Goal: Use online tool/utility

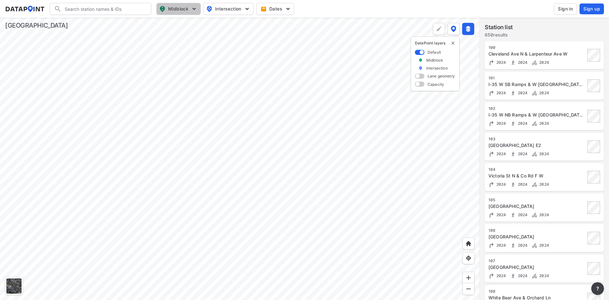
click at [194, 10] on img "button" at bounding box center [194, 9] width 6 height 6
click at [180, 45] on span "Vehicle speed" at bounding box center [173, 46] width 29 height 7
click at [146, 45] on input "Vehicle speed" at bounding box center [142, 46] width 6 height 6
checkbox input "true"
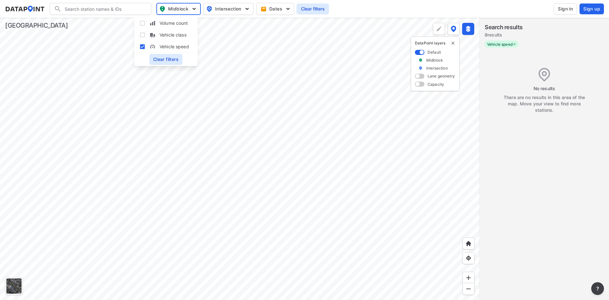
click at [265, 39] on div at bounding box center [239, 159] width 479 height 282
click at [221, 78] on div at bounding box center [239, 159] width 479 height 282
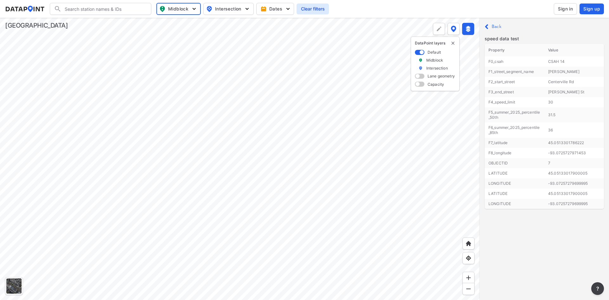
click at [258, 212] on div at bounding box center [239, 159] width 479 height 282
